Goal: Browse casually: Explore the website without a specific task or goal

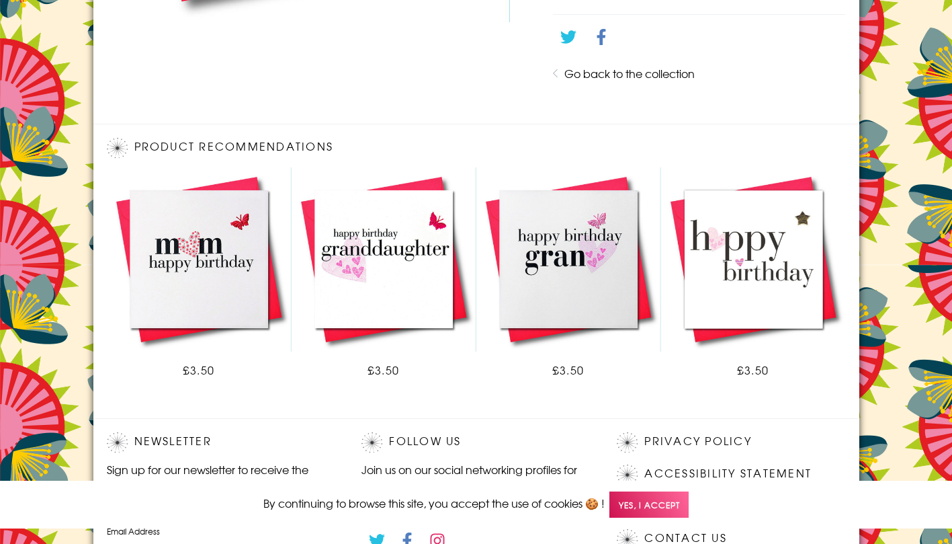
scroll to position [778, 0]
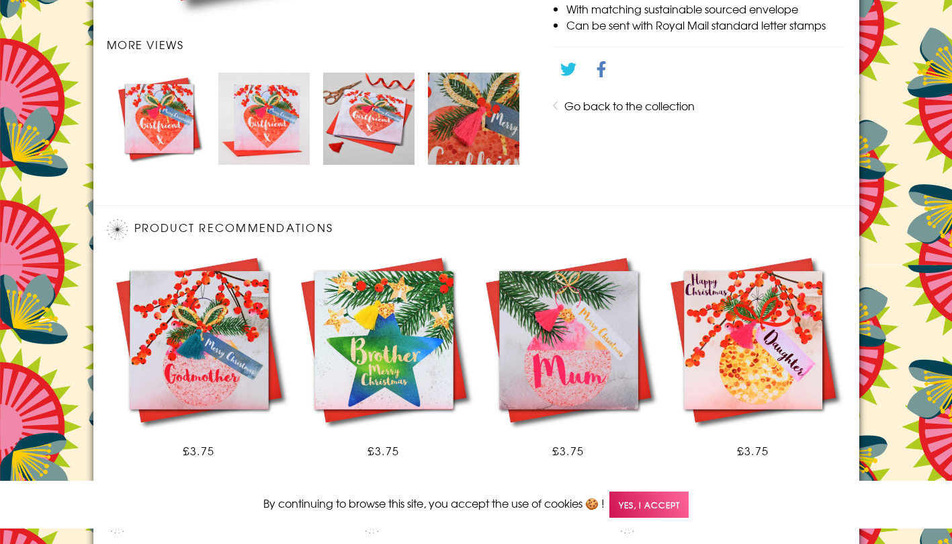
scroll to position [843, 0]
